Goal: Task Accomplishment & Management: Manage account settings

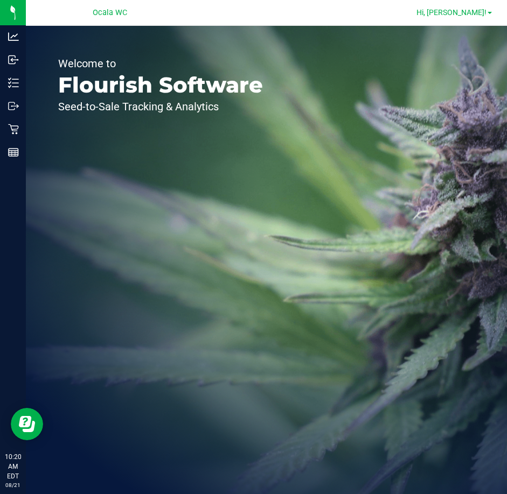
click at [464, 13] on span "Hi, [PERSON_NAME]!" at bounding box center [451, 12] width 70 height 9
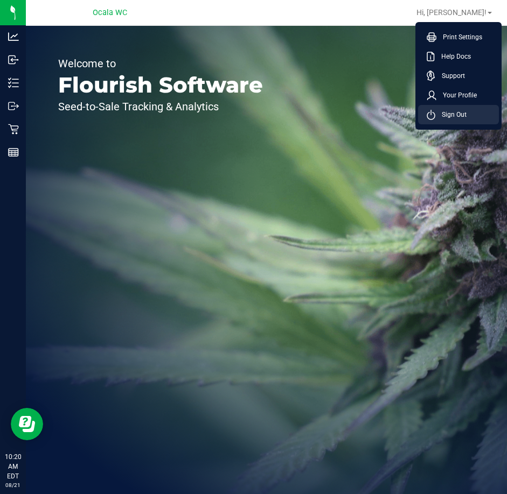
click at [464, 116] on span "Sign Out" at bounding box center [450, 114] width 31 height 11
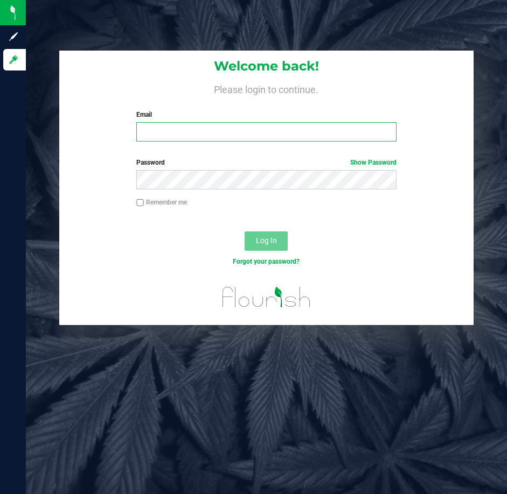
click at [157, 131] on input "Email" at bounding box center [266, 131] width 260 height 19
type input "[EMAIL_ADDRESS][DOMAIN_NAME]"
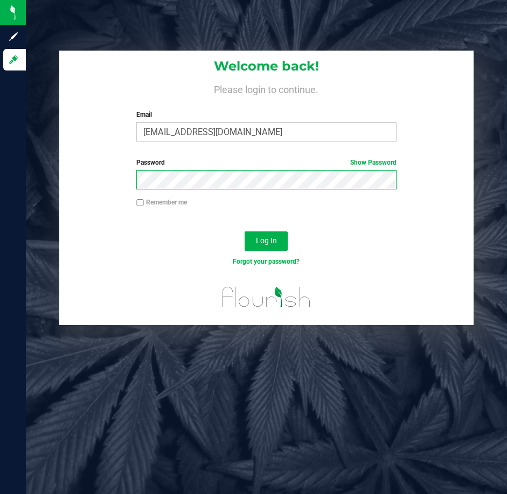
click at [244, 232] on button "Log In" at bounding box center [265, 241] width 43 height 19
